Goal: Task Accomplishment & Management: Use online tool/utility

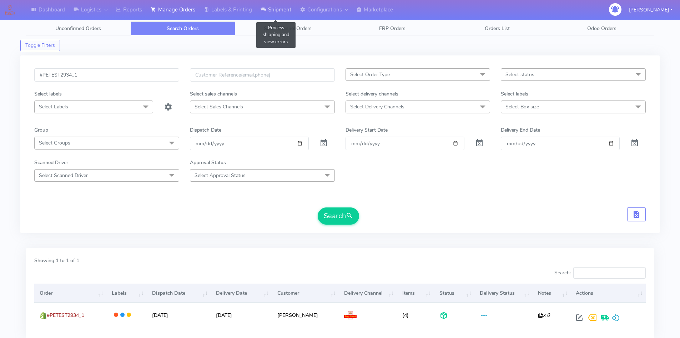
click at [275, 12] on link "Shipment" at bounding box center [275, 10] width 39 height 20
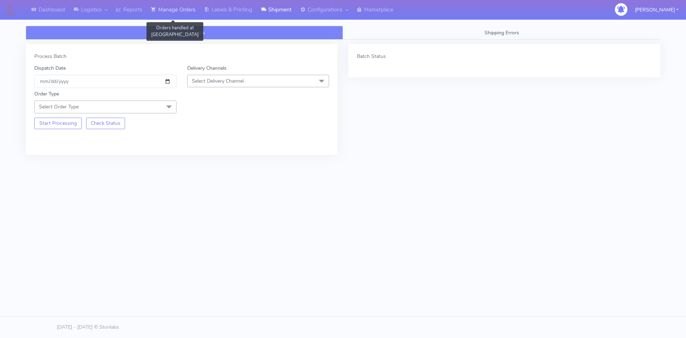
click at [175, 11] on link "Manage Orders" at bounding box center [172, 10] width 53 height 20
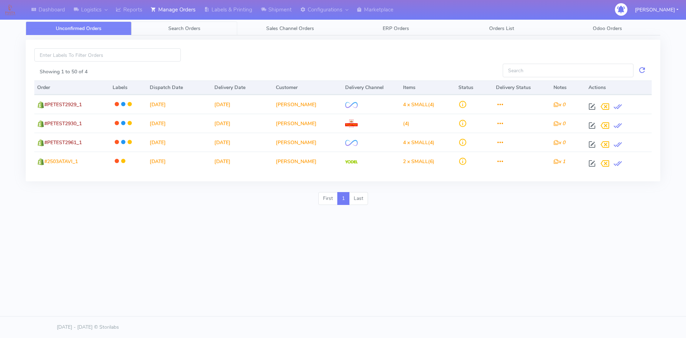
click at [219, 27] on link "Search Orders" at bounding box center [184, 28] width 106 height 14
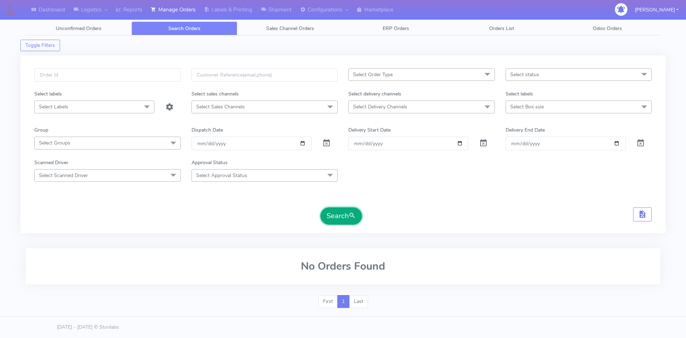
click at [352, 212] on span "submit" at bounding box center [352, 216] width 7 height 10
click at [325, 141] on span at bounding box center [326, 144] width 9 height 7
click at [345, 221] on button "Search" at bounding box center [340, 215] width 41 height 17
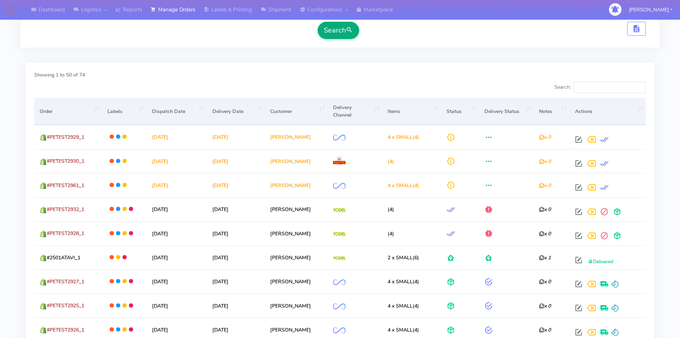
scroll to position [214, 0]
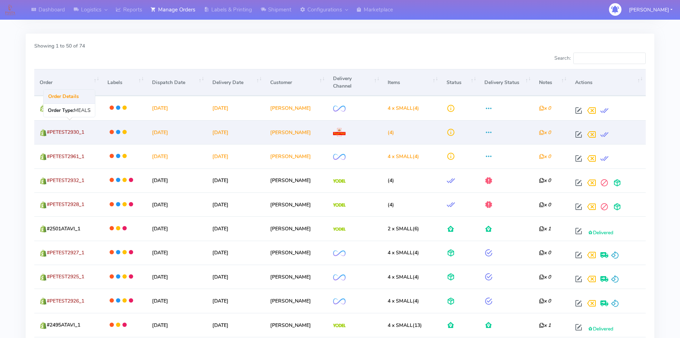
drag, startPoint x: 98, startPoint y: 131, endPoint x: 70, endPoint y: 134, distance: 28.4
click at [70, 134] on td "#PETEST2930_1" at bounding box center [68, 132] width 68 height 24
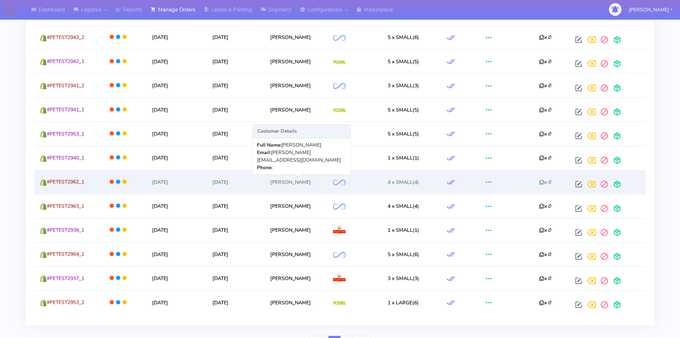
scroll to position [1237, 0]
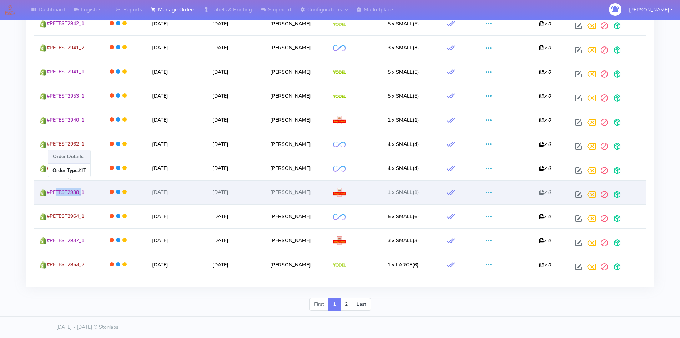
drag, startPoint x: 78, startPoint y: 200, endPoint x: 56, endPoint y: 197, distance: 21.6
click at [54, 198] on td "#PETEST2938_1" at bounding box center [68, 192] width 68 height 24
drag, startPoint x: 93, startPoint y: 191, endPoint x: 50, endPoint y: 189, distance: 42.9
click at [50, 189] on td "#PETEST2938_1" at bounding box center [68, 192] width 68 height 24
copy span "PETEST2938_1"
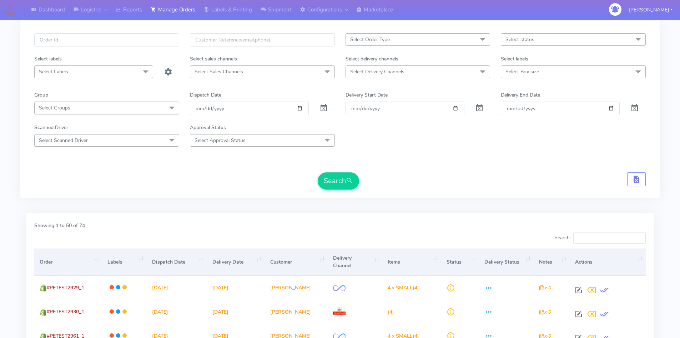
scroll to position [0, 0]
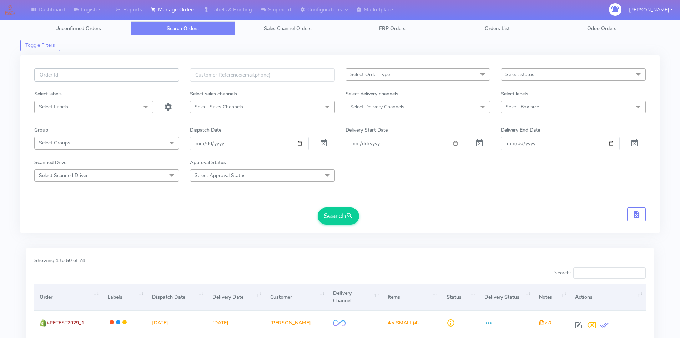
click at [115, 74] on input "text" at bounding box center [106, 74] width 145 height 13
paste input "PETEST2968"
type input "PETEST2968"
click at [342, 220] on button "Search" at bounding box center [338, 215] width 41 height 17
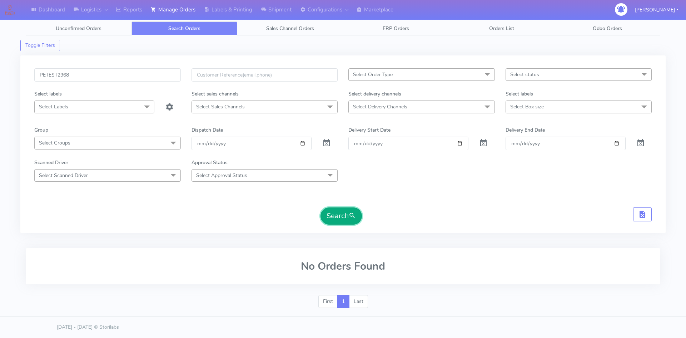
click at [337, 213] on button "Search" at bounding box center [340, 215] width 41 height 17
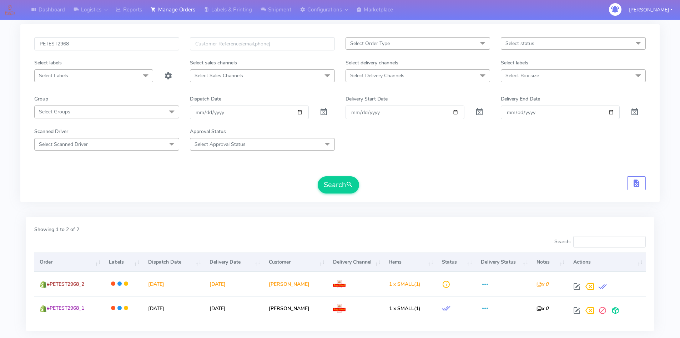
scroll to position [75, 0]
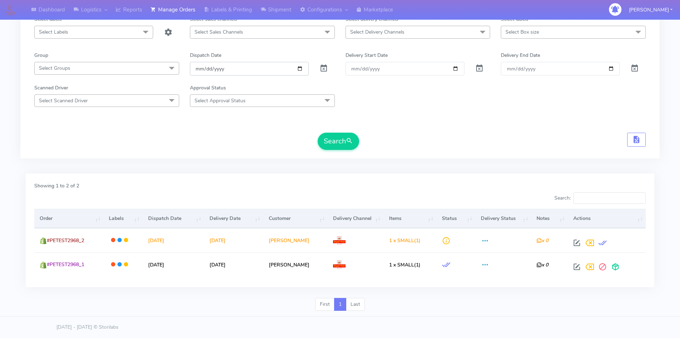
click at [303, 68] on input "date" at bounding box center [249, 68] width 119 height 13
click at [301, 68] on input "[DATE]" at bounding box center [249, 68] width 119 height 13
type input "[DATE]"
click at [346, 141] on button "Search" at bounding box center [338, 141] width 41 height 17
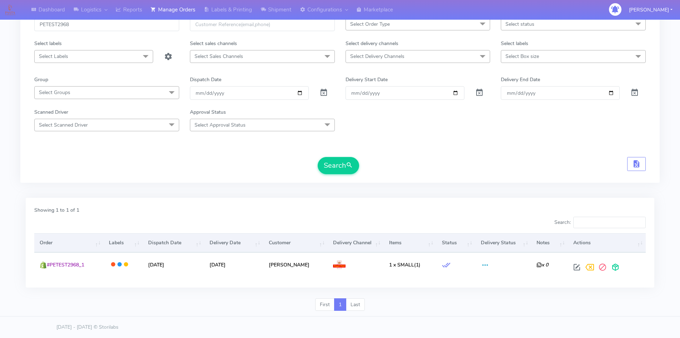
scroll to position [0, 0]
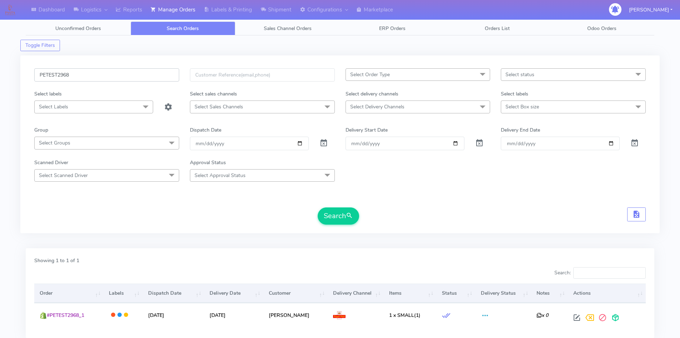
drag, startPoint x: 79, startPoint y: 72, endPoint x: 21, endPoint y: 72, distance: 58.2
click at [21, 72] on div "PETEST2968 Select Order Type Select All MEALS ATAVI One Off Pasta Club Gift Kit…" at bounding box center [340, 144] width 640 height 178
click at [338, 221] on button "Search" at bounding box center [338, 215] width 41 height 17
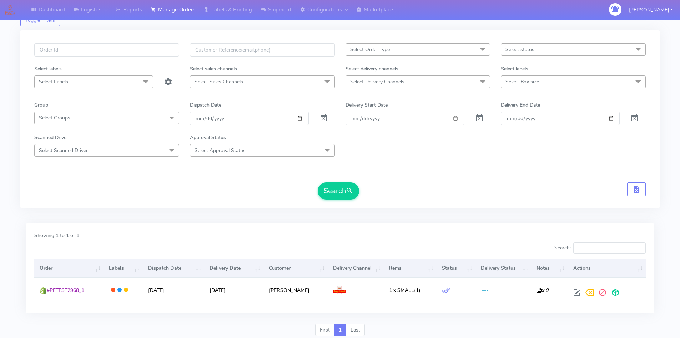
scroll to position [50, 0]
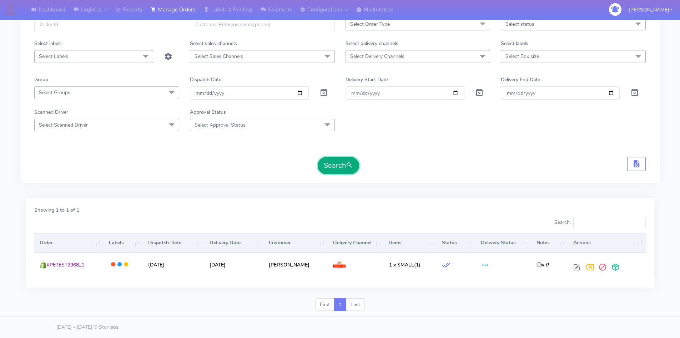
click at [343, 165] on button "Search" at bounding box center [338, 165] width 41 height 17
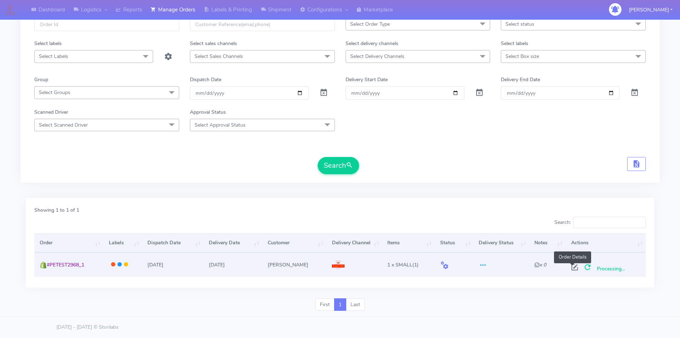
click at [569, 268] on span at bounding box center [575, 268] width 13 height 7
select select "3"
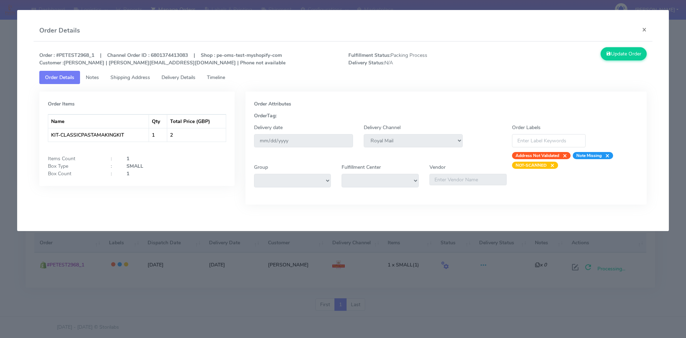
click at [138, 78] on span "Shipping Address" at bounding box center [130, 77] width 40 height 7
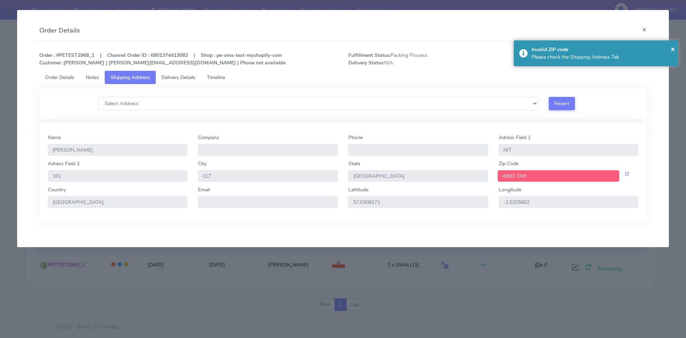
click at [191, 72] on link "Delivery Details" at bounding box center [178, 77] width 45 height 13
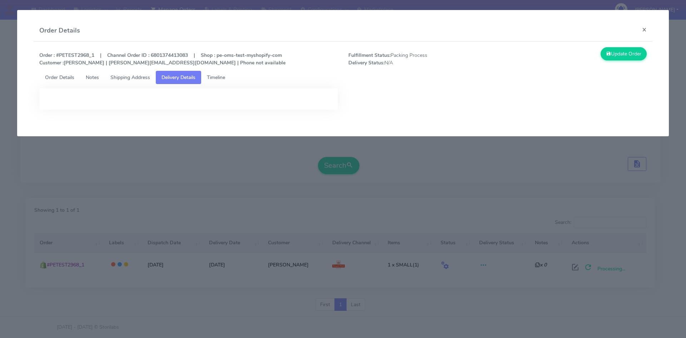
click at [218, 74] on span "Timeline" at bounding box center [216, 77] width 18 height 7
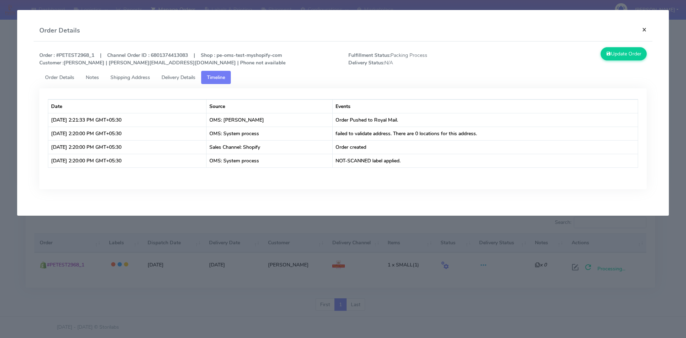
click at [643, 28] on button "×" at bounding box center [644, 29] width 16 height 19
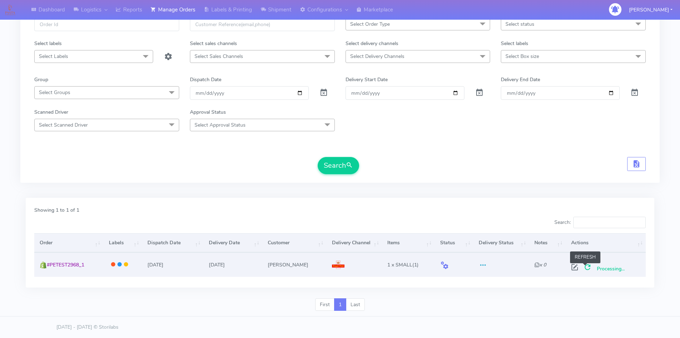
click at [586, 267] on span at bounding box center [587, 268] width 13 height 7
click at [348, 168] on span "submit" at bounding box center [349, 165] width 7 height 10
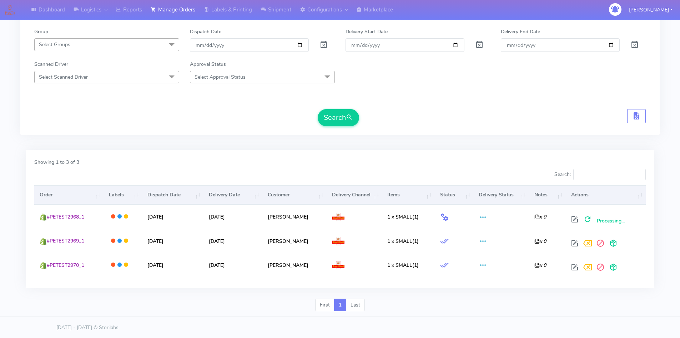
scroll to position [99, 0]
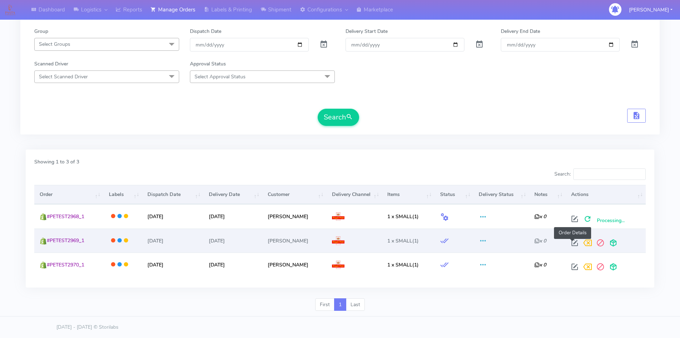
click at [574, 243] on span at bounding box center [575, 244] width 13 height 7
select select "3"
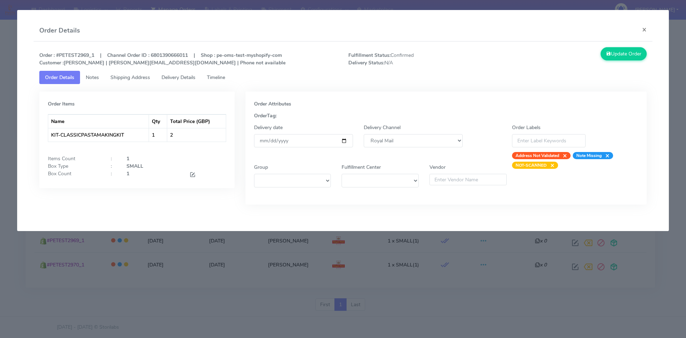
click at [146, 80] on span "Shipping Address" at bounding box center [130, 77] width 40 height 7
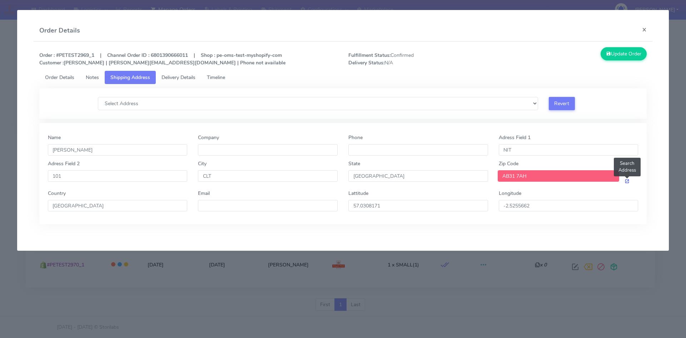
click at [628, 181] on span at bounding box center [626, 181] width 5 height 7
click at [644, 30] on button "×" at bounding box center [644, 29] width 16 height 19
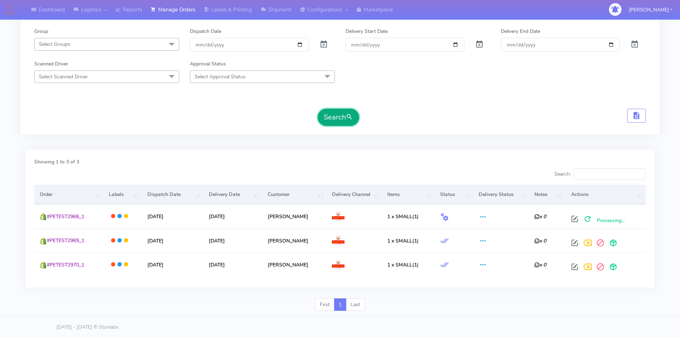
click at [336, 113] on button "Search" at bounding box center [338, 117] width 41 height 17
click at [348, 119] on span "submit" at bounding box center [349, 117] width 7 height 10
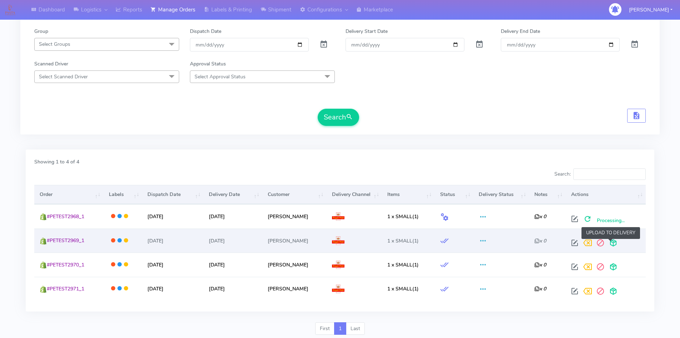
click at [610, 243] on span at bounding box center [613, 244] width 13 height 7
click at [570, 242] on span at bounding box center [575, 244] width 13 height 7
select select "3"
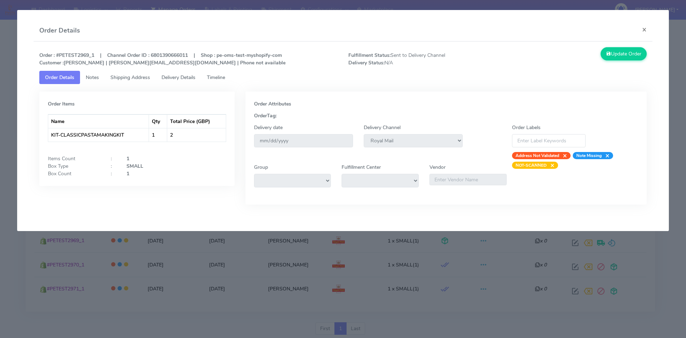
click at [133, 79] on span "Shipping Address" at bounding box center [130, 77] width 40 height 7
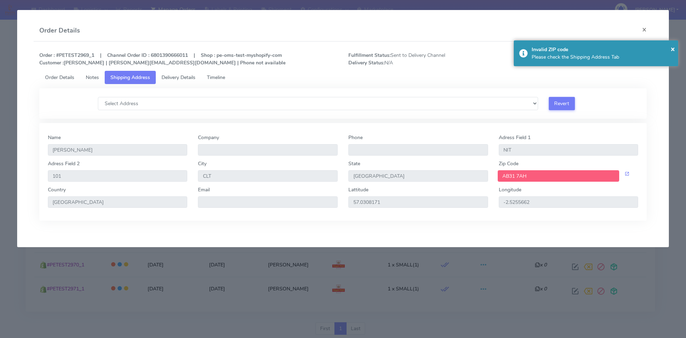
click at [195, 74] on span "Delivery Details" at bounding box center [178, 77] width 34 height 7
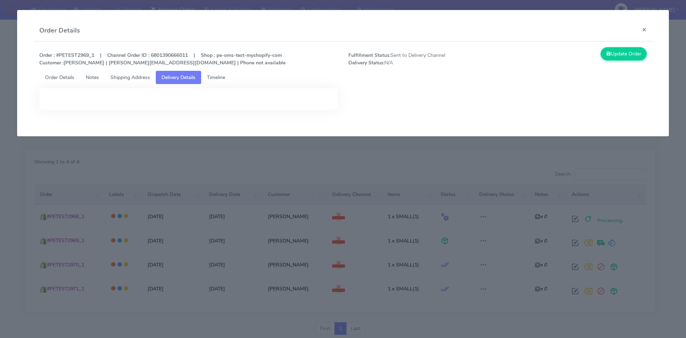
click at [226, 116] on div at bounding box center [188, 104] width 309 height 32
click at [133, 75] on span "Shipping Address" at bounding box center [130, 77] width 40 height 7
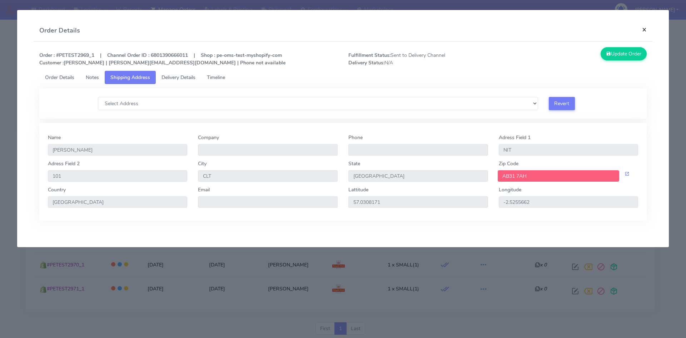
click at [643, 29] on button "×" at bounding box center [644, 29] width 16 height 19
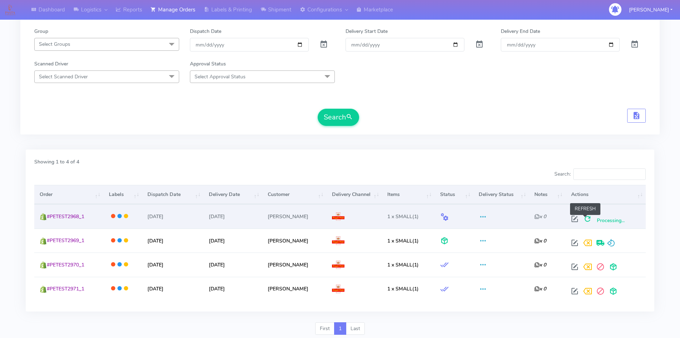
click at [586, 217] on span at bounding box center [587, 220] width 13 height 7
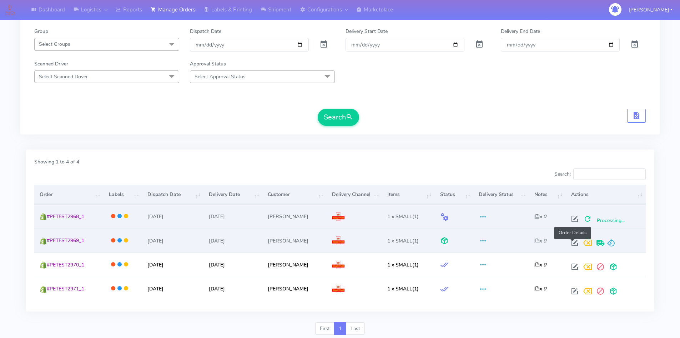
click at [573, 245] on span at bounding box center [575, 244] width 13 height 7
select select "3"
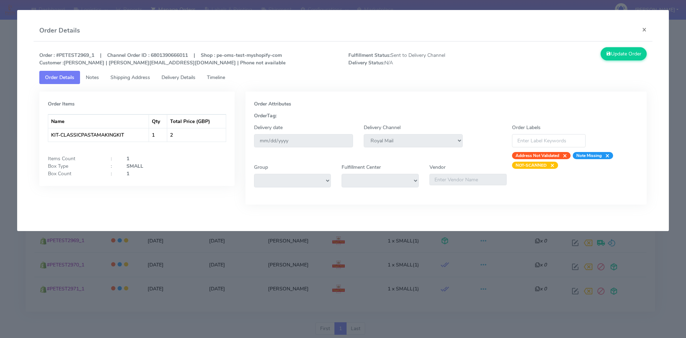
click at [183, 81] on link "Delivery Details" at bounding box center [178, 77] width 45 height 13
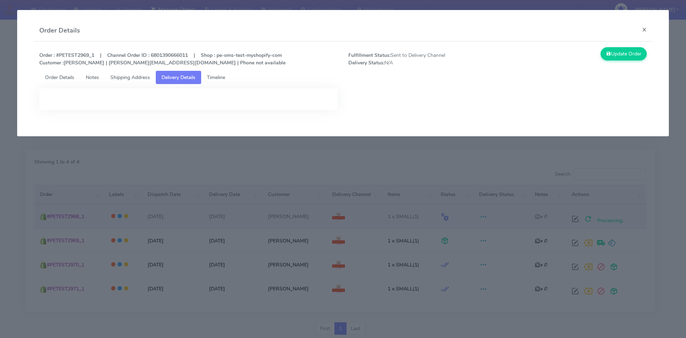
click at [144, 78] on span "Shipping Address" at bounding box center [130, 77] width 40 height 7
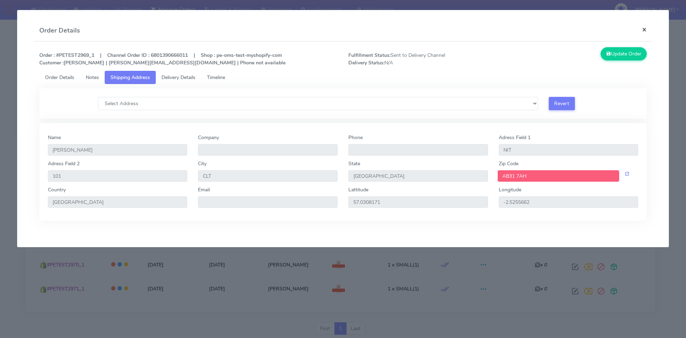
click at [645, 29] on button "×" at bounding box center [644, 29] width 16 height 19
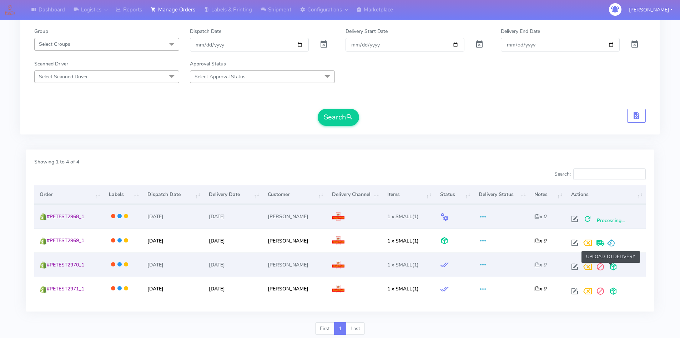
click at [613, 266] on span at bounding box center [613, 268] width 13 height 7
click at [342, 116] on button "Search" at bounding box center [338, 117] width 41 height 17
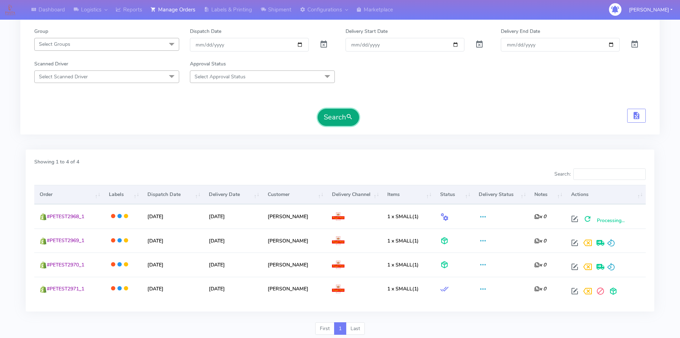
click at [348, 113] on span "submit" at bounding box center [349, 117] width 7 height 10
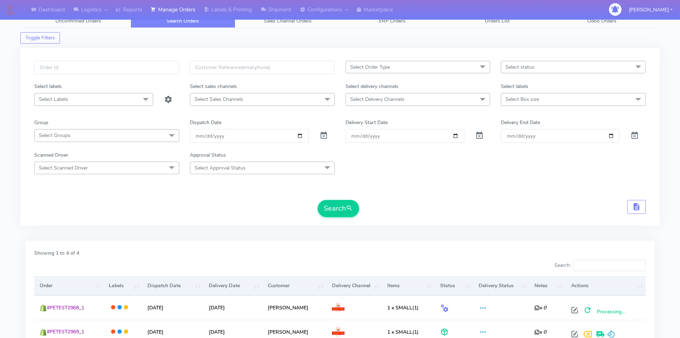
scroll to position [0, 0]
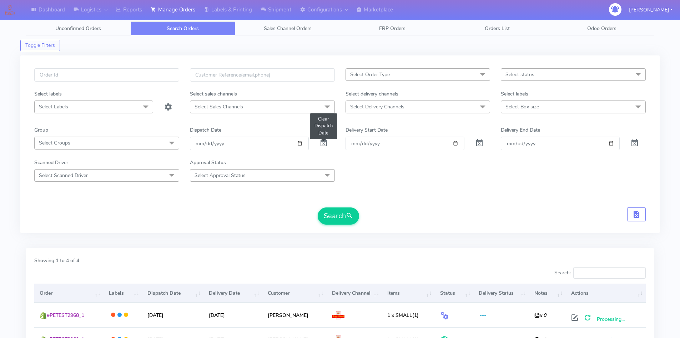
click at [320, 141] on span at bounding box center [324, 144] width 9 height 7
click at [352, 225] on div "Select Order Type Select All MEALS ATAVI One Off Pasta Club Gift Kit Event Unkn…" at bounding box center [340, 148] width 623 height 160
click at [348, 219] on span "submit" at bounding box center [349, 216] width 7 height 10
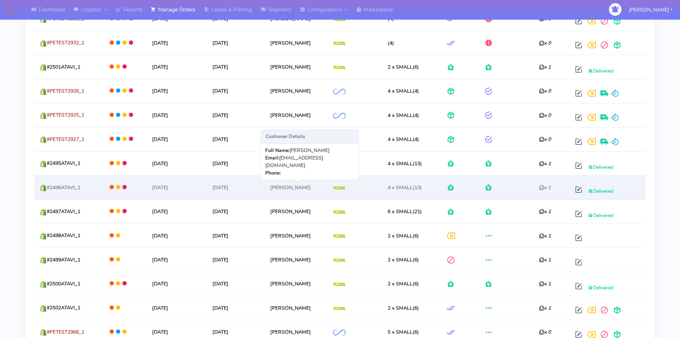
scroll to position [357, 0]
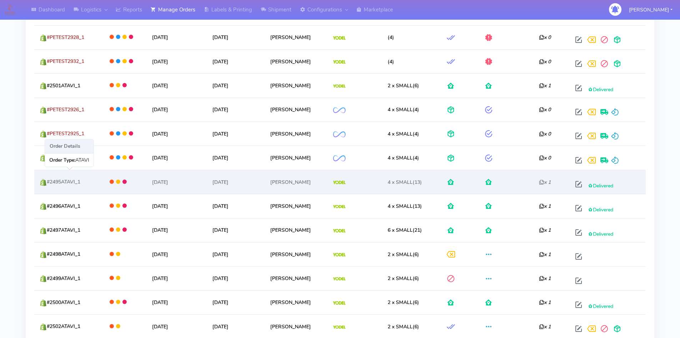
drag, startPoint x: 89, startPoint y: 184, endPoint x: 70, endPoint y: 184, distance: 18.9
click at [70, 184] on td "#2495ATAVI_1" at bounding box center [68, 182] width 68 height 24
click at [90, 182] on td "#2495ATAVI_1" at bounding box center [68, 182] width 68 height 24
click at [87, 181] on td "#2495ATAVI_1" at bounding box center [68, 182] width 68 height 24
click at [84, 181] on td "#2495ATAVI_1" at bounding box center [68, 182] width 68 height 24
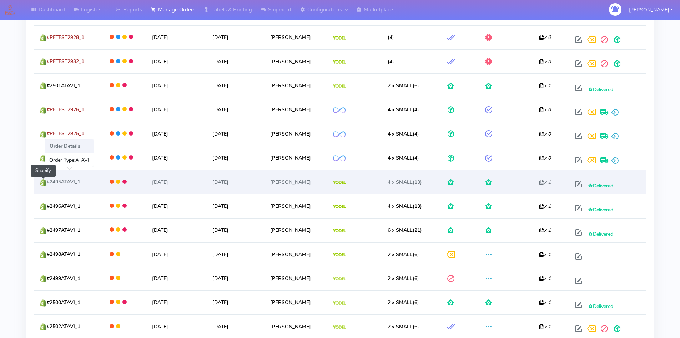
drag, startPoint x: 84, startPoint y: 181, endPoint x: 46, endPoint y: 180, distance: 37.9
click at [46, 180] on td "#2495ATAVI_1 Shopify" at bounding box center [68, 182] width 68 height 24
copy span "#2495ATAVI_1"
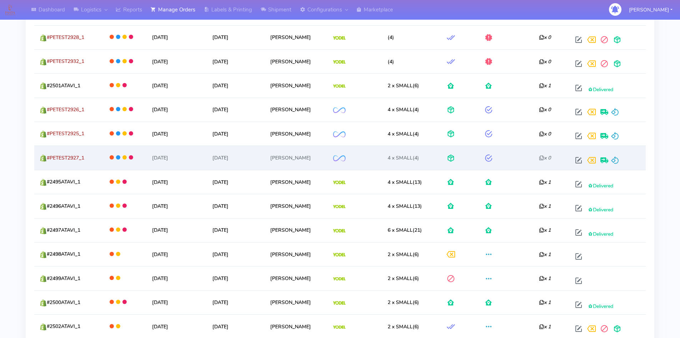
click at [106, 166] on td at bounding box center [124, 157] width 45 height 24
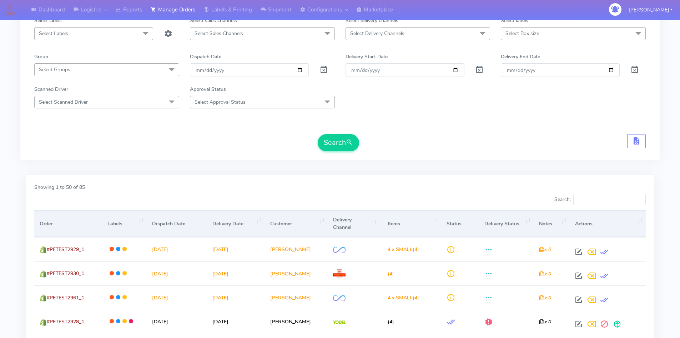
scroll to position [179, 0]
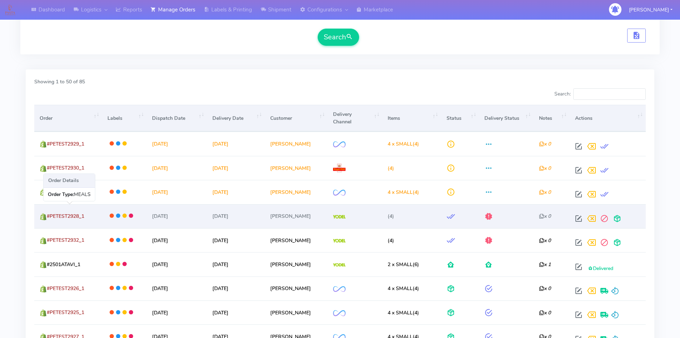
drag, startPoint x: 93, startPoint y: 218, endPoint x: 48, endPoint y: 216, distance: 44.7
click at [48, 216] on td "#PETEST2928_1" at bounding box center [68, 216] width 68 height 24
copy span "#PETEST2928_1"
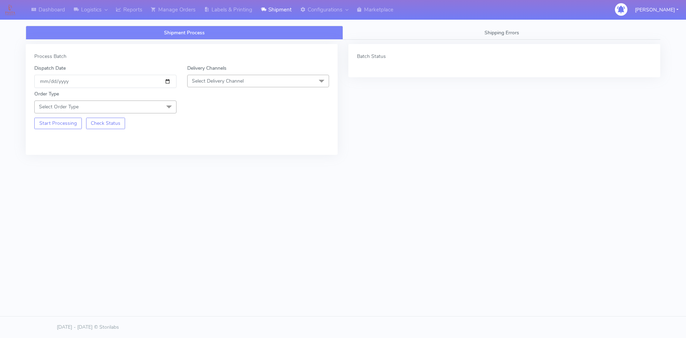
click at [237, 81] on span "Select Delivery Channel" at bounding box center [218, 81] width 52 height 7
click at [210, 138] on div "Royal Mail" at bounding box center [258, 138] width 134 height 8
click at [107, 109] on span "Select Order Type" at bounding box center [105, 106] width 142 height 13
click at [541, 163] on div "Batch Status" at bounding box center [504, 104] width 323 height 121
click at [89, 109] on span "Select Order Type" at bounding box center [105, 106] width 142 height 13
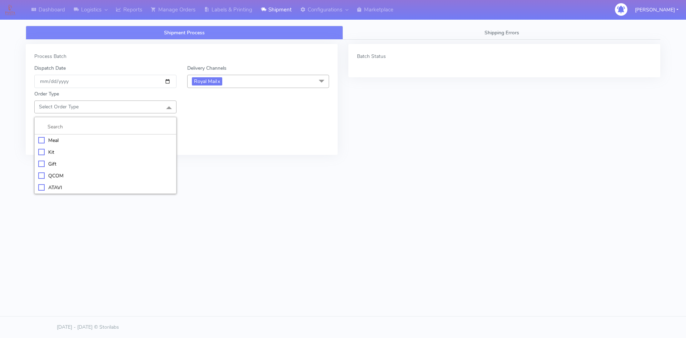
click at [60, 151] on div "Kit" at bounding box center [105, 152] width 134 height 8
click at [118, 134] on span "Mark Out of Stock SKUs" at bounding box center [181, 132] width 295 height 13
click at [102, 219] on div "Shipment Process Shipping Errors Process Batch Dispatch Date 2025-10-13 Deliver…" at bounding box center [342, 131] width 645 height 221
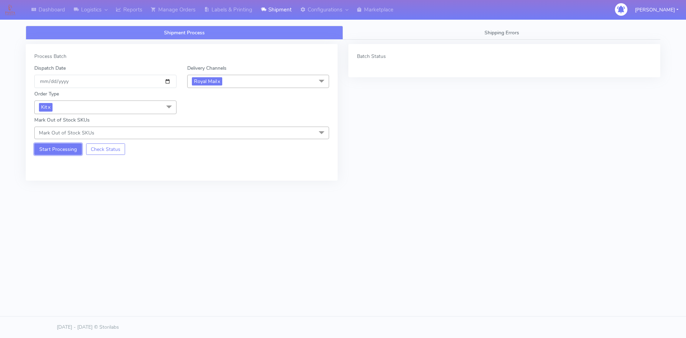
click at [55, 150] on button "Start Processing" at bounding box center [58, 148] width 48 height 11
